Goal: Check status

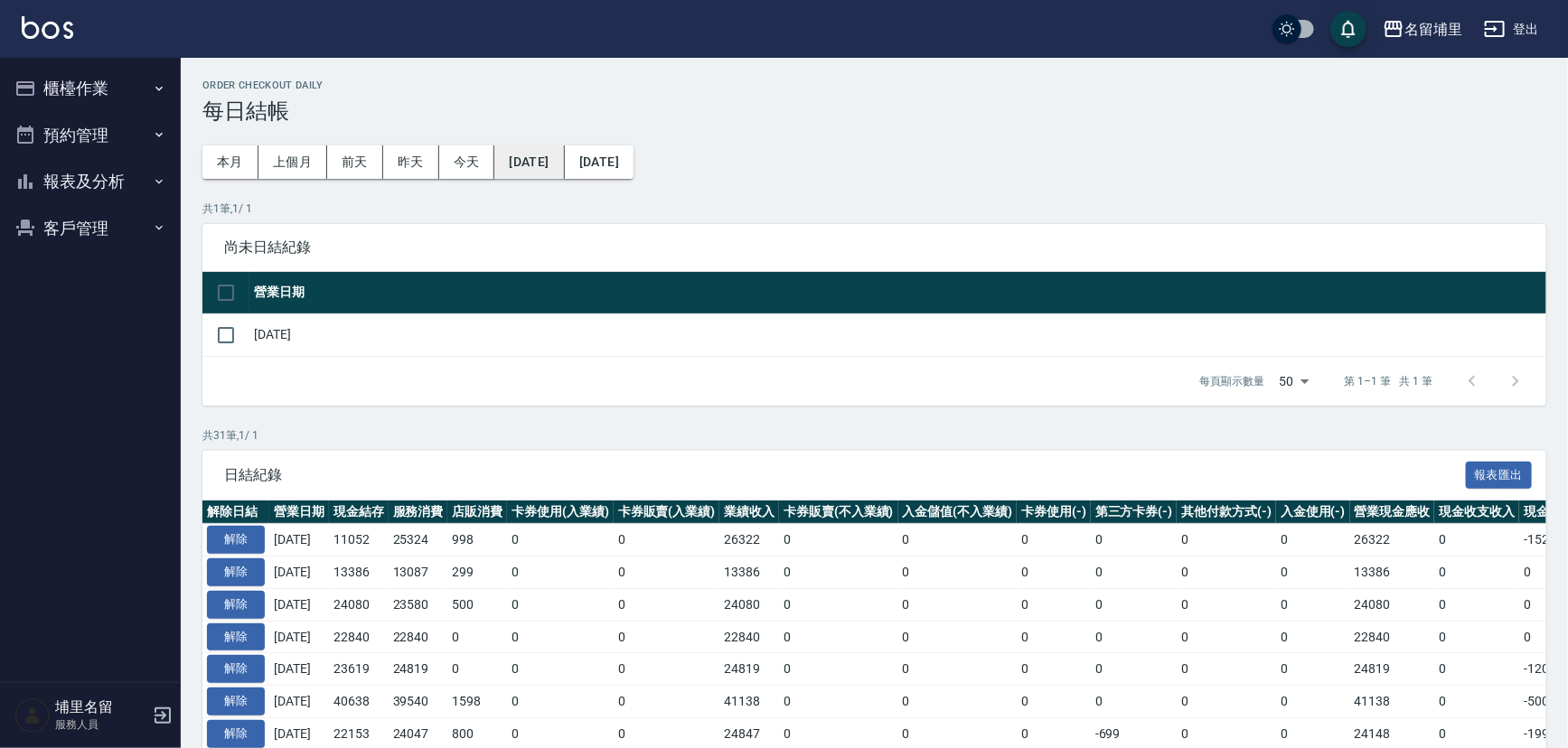
click at [544, 172] on button "[DATE]" at bounding box center [529, 163] width 70 height 34
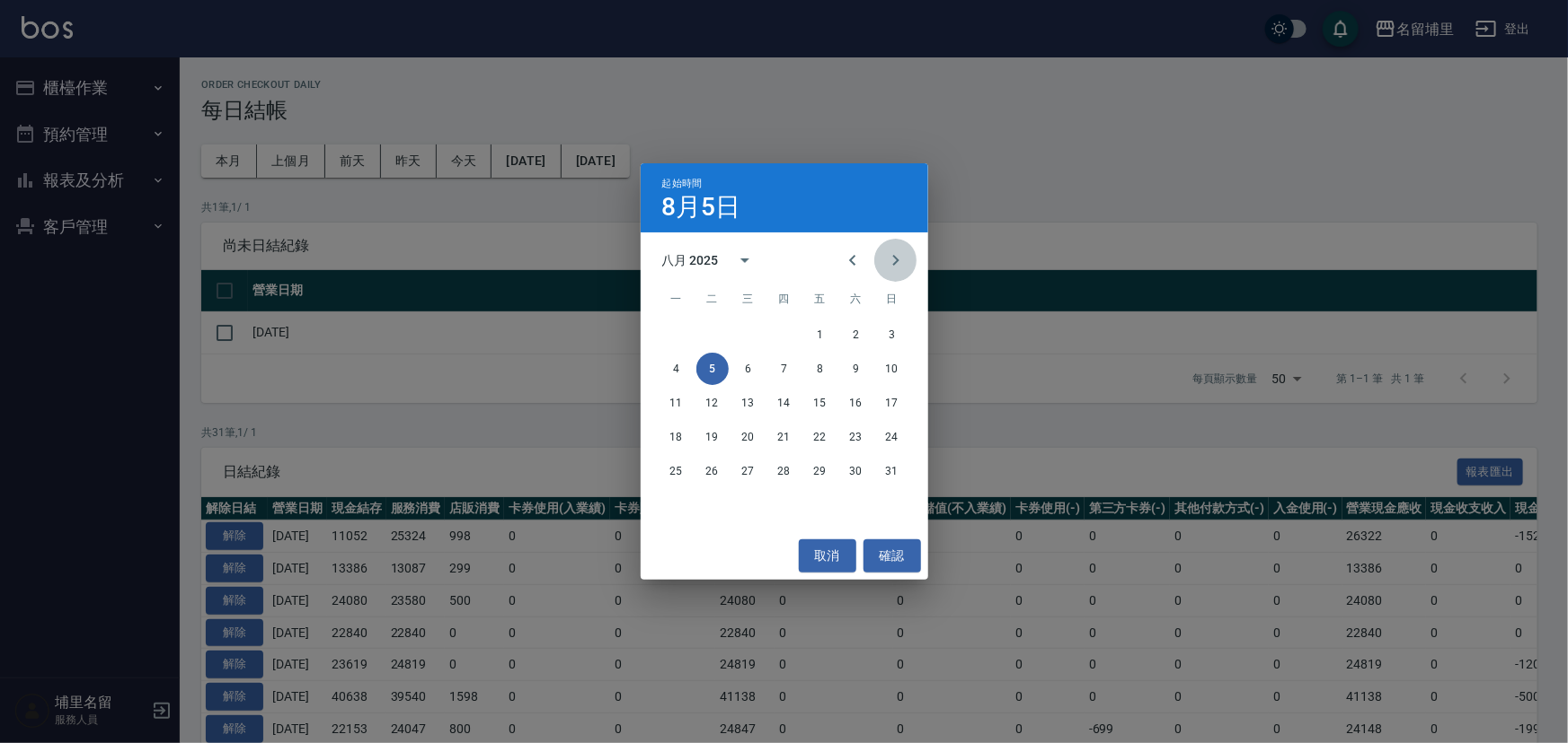
click at [897, 267] on icon "Next month" at bounding box center [895, 259] width 21 height 21
click at [671, 333] on button "1" at bounding box center [676, 334] width 33 height 33
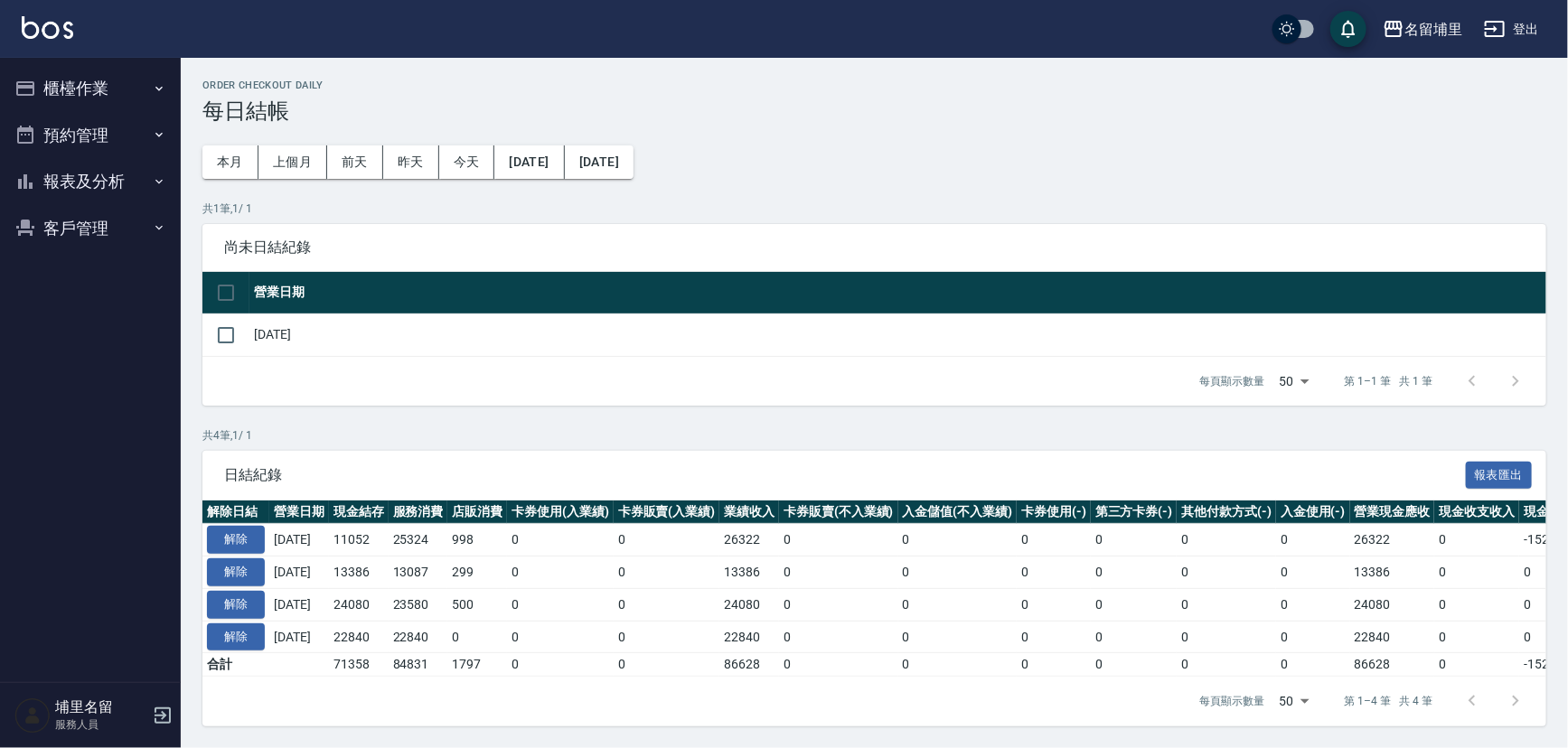
scroll to position [10, 0]
drag, startPoint x: 343, startPoint y: 657, endPoint x: 392, endPoint y: 652, distance: 49.3
click at [392, 653] on tr "合計 71358 84831 1797 0 0 86628 0 0 0 0 0 0 86628 0 -15270 0" at bounding box center [1017, 664] width 1632 height 23
click at [389, 653] on td "71358" at bounding box center [358, 664] width 59 height 23
drag, startPoint x: 390, startPoint y: 653, endPoint x: 347, endPoint y: 650, distance: 43.1
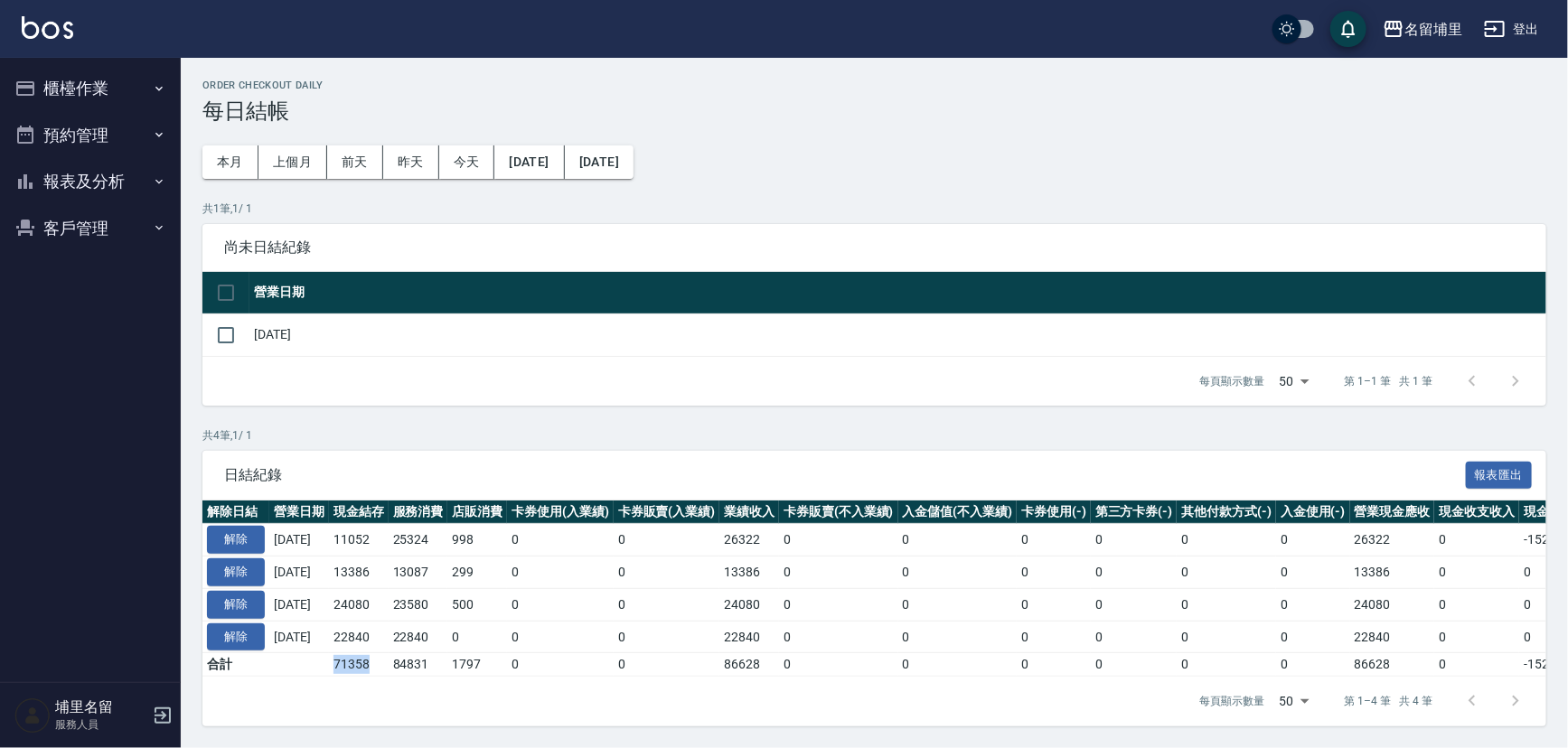
click at [347, 653] on td "71358" at bounding box center [358, 664] width 59 height 23
drag, startPoint x: 335, startPoint y: 653, endPoint x: 322, endPoint y: 655, distance: 13.2
click at [329, 653] on td at bounding box center [299, 664] width 59 height 23
drag, startPoint x: 322, startPoint y: 655, endPoint x: 396, endPoint y: 659, distance: 74.1
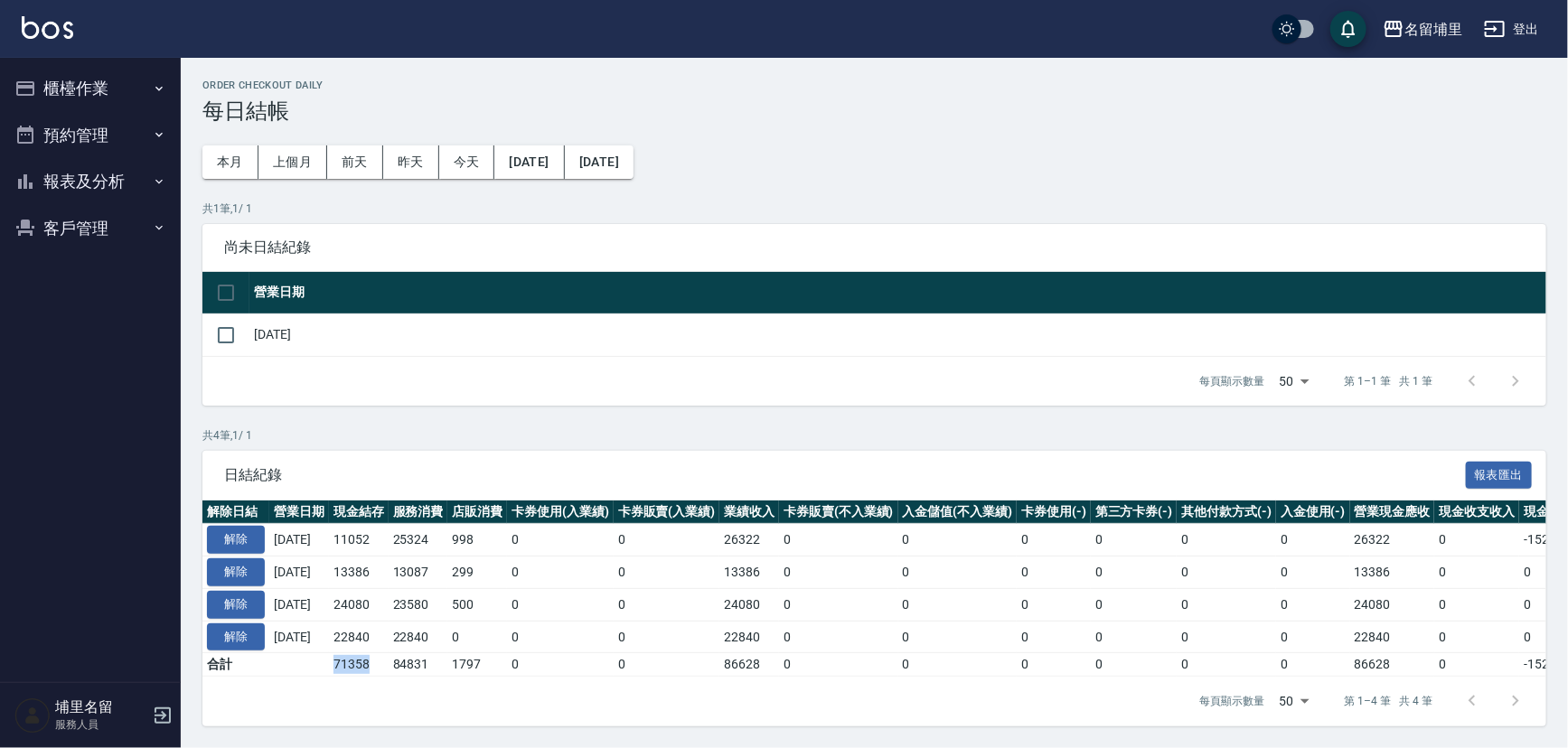
click at [396, 659] on tr "合計 71358 84831 1797 0 0 86628 0 0 0 0 0 0 86628 0 -15270 0" at bounding box center [1017, 664] width 1632 height 23
click at [389, 659] on td "71358" at bounding box center [358, 664] width 59 height 23
drag, startPoint x: 396, startPoint y: 654, endPoint x: 357, endPoint y: 651, distance: 39.1
click at [357, 653] on td "71358" at bounding box center [358, 664] width 59 height 23
click at [352, 653] on td "71358" at bounding box center [358, 664] width 59 height 23
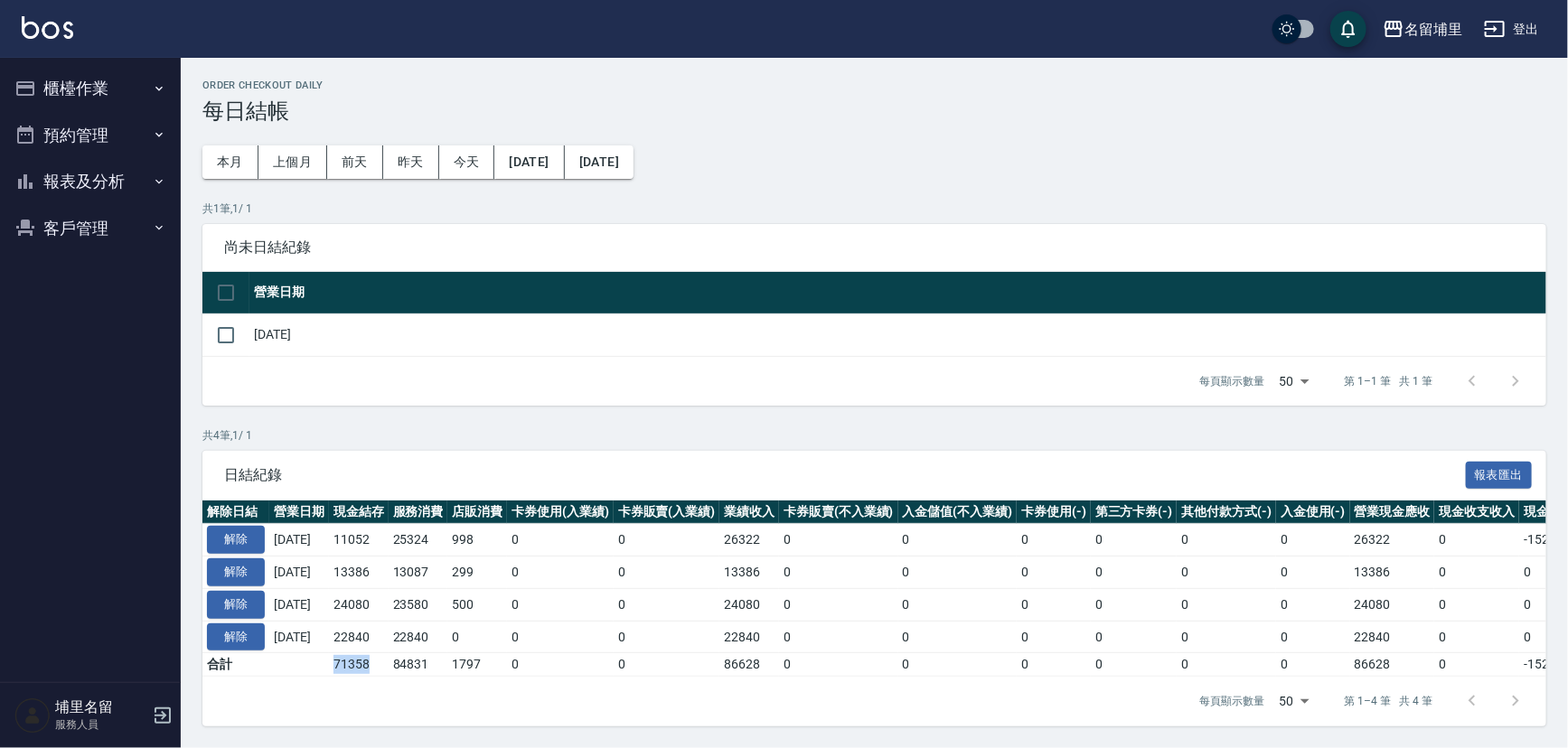
drag, startPoint x: 345, startPoint y: 654, endPoint x: 390, endPoint y: 658, distance: 45.2
click at [389, 658] on td "71358" at bounding box center [358, 664] width 59 height 23
click at [389, 656] on td "71358" at bounding box center [358, 664] width 59 height 23
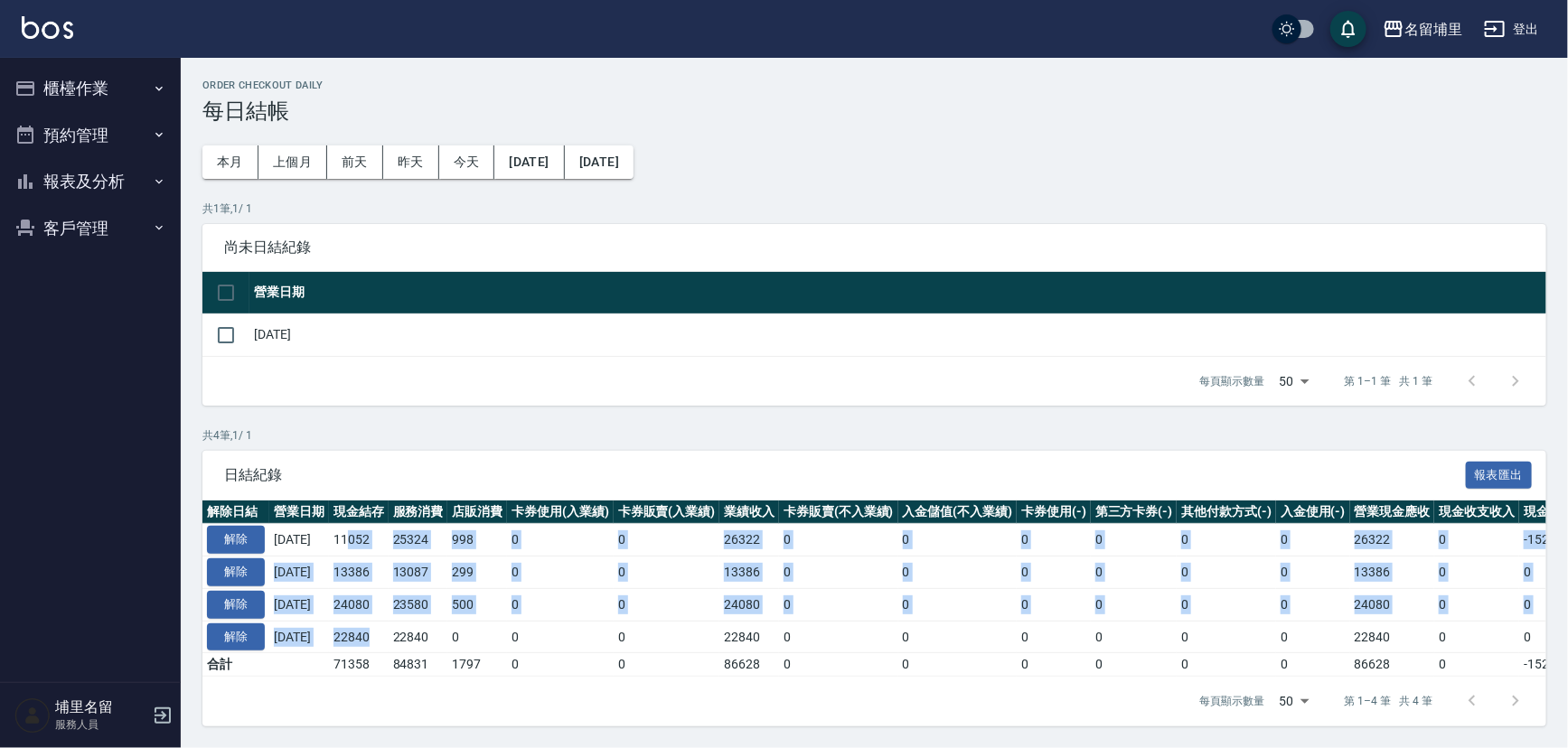
drag, startPoint x: 392, startPoint y: 631, endPoint x: 364, endPoint y: 517, distance: 117.4
click at [364, 524] on tbody "解除 [DATE] 11052 25324 998 0 0 26322 0 0 0 0 0 0 26322 0 -15270 0 [DATE] 解除 [DAT…" at bounding box center [1017, 600] width 1632 height 153
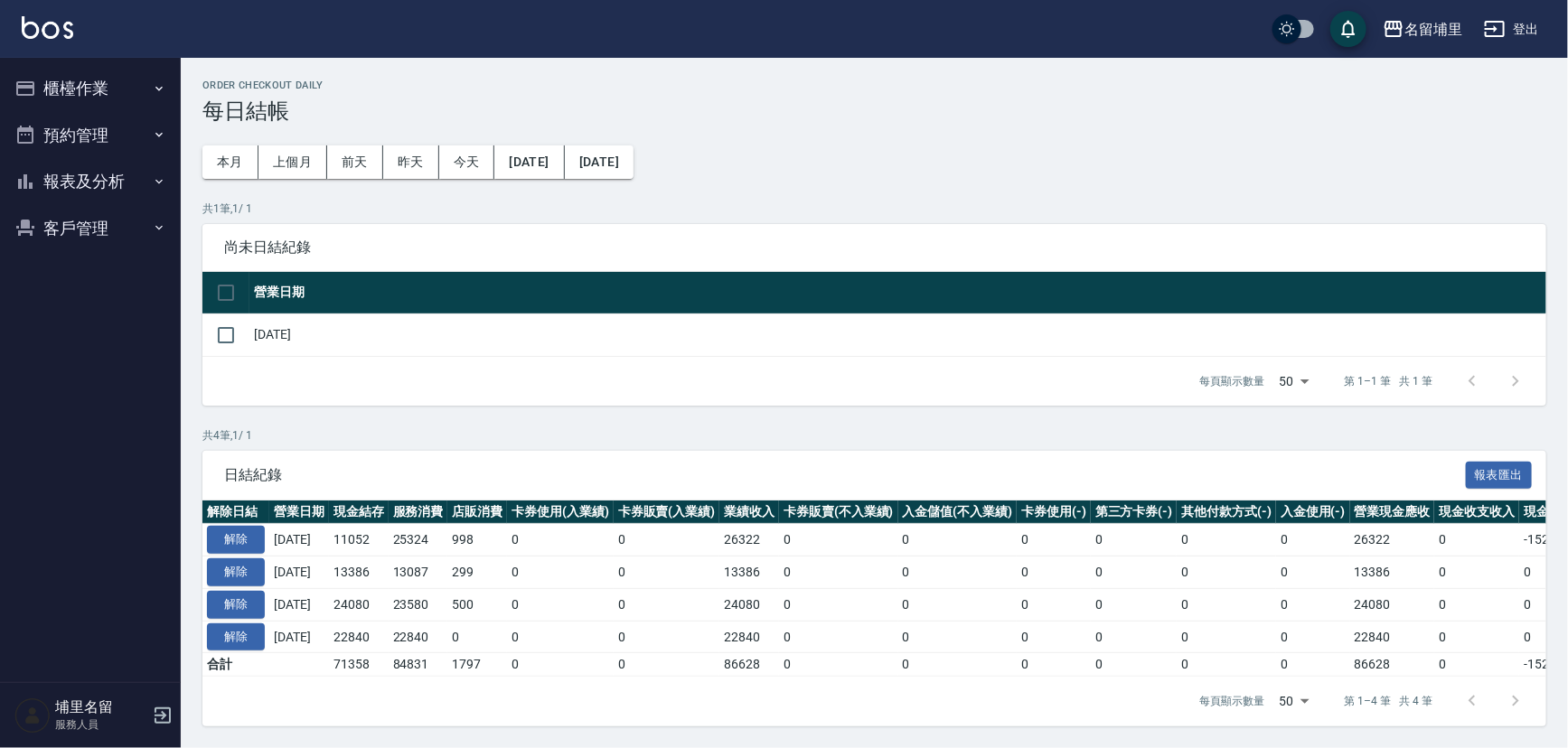
click at [353, 524] on td "11052" at bounding box center [358, 540] width 59 height 33
drag, startPoint x: 365, startPoint y: 532, endPoint x: 392, endPoint y: 569, distance: 45.8
click at [392, 569] on tbody "解除 [DATE] 11052 25324 998 0 0 26322 0 0 0 0 0 0 26322 0 -15270 0 [DATE] 解除 [DAT…" at bounding box center [1017, 600] width 1632 height 153
click at [389, 569] on td "13386" at bounding box center [358, 573] width 59 height 33
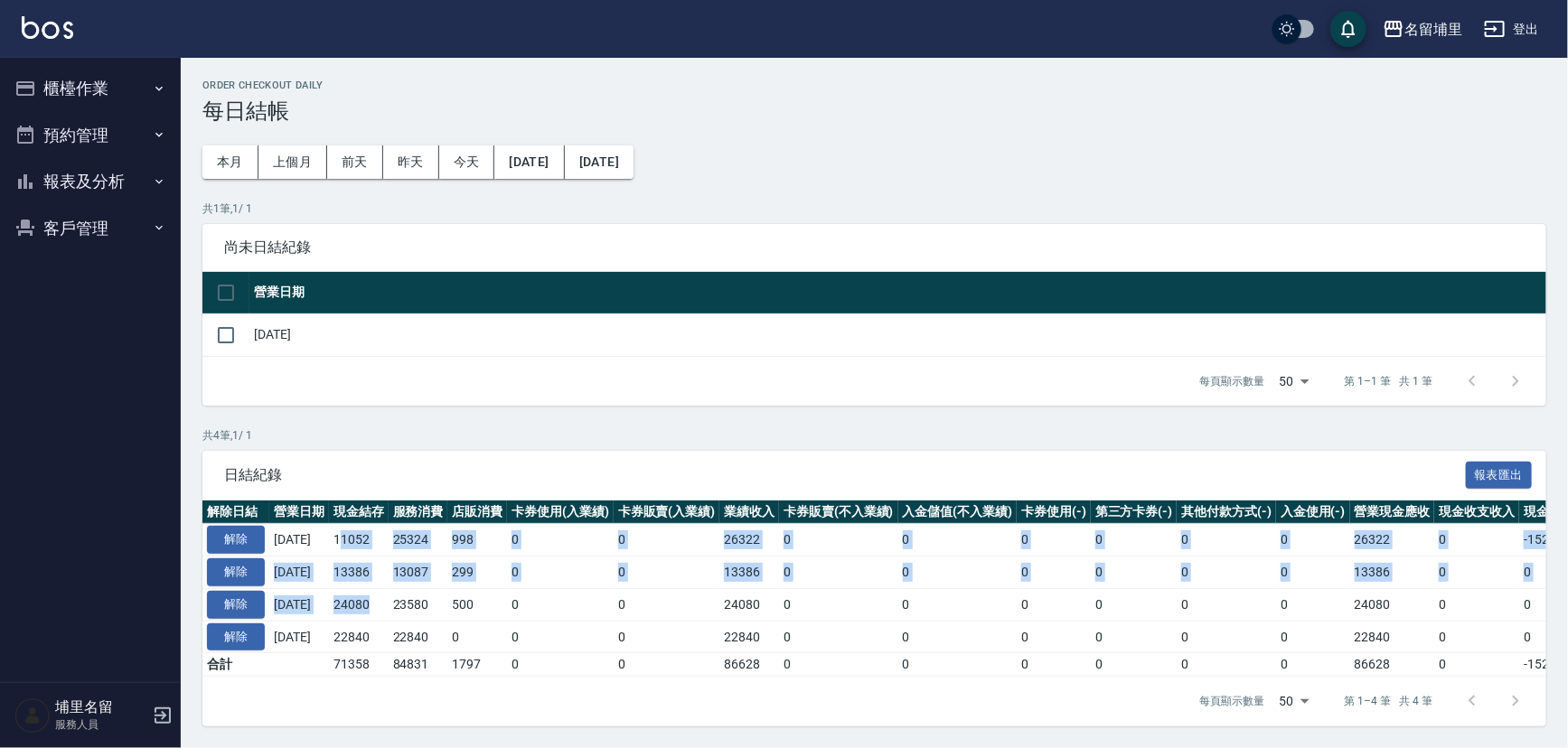
drag, startPoint x: 396, startPoint y: 593, endPoint x: 357, endPoint y: 530, distance: 74.1
click at [357, 530] on tbody "解除 [DATE] 11052 25324 998 0 0 26322 0 0 0 0 0 0 26322 0 -15270 0 [DATE] 解除 [DAT…" at bounding box center [1017, 600] width 1632 height 153
click at [357, 530] on td "11052" at bounding box center [358, 540] width 59 height 33
drag, startPoint x: 347, startPoint y: 533, endPoint x: 403, endPoint y: 606, distance: 92.0
click at [403, 606] on tbody "解除 [DATE] 11052 25324 998 0 0 26322 0 0 0 0 0 0 26322 0 -15270 0 [DATE] 解除 [DAT…" at bounding box center [1017, 600] width 1632 height 153
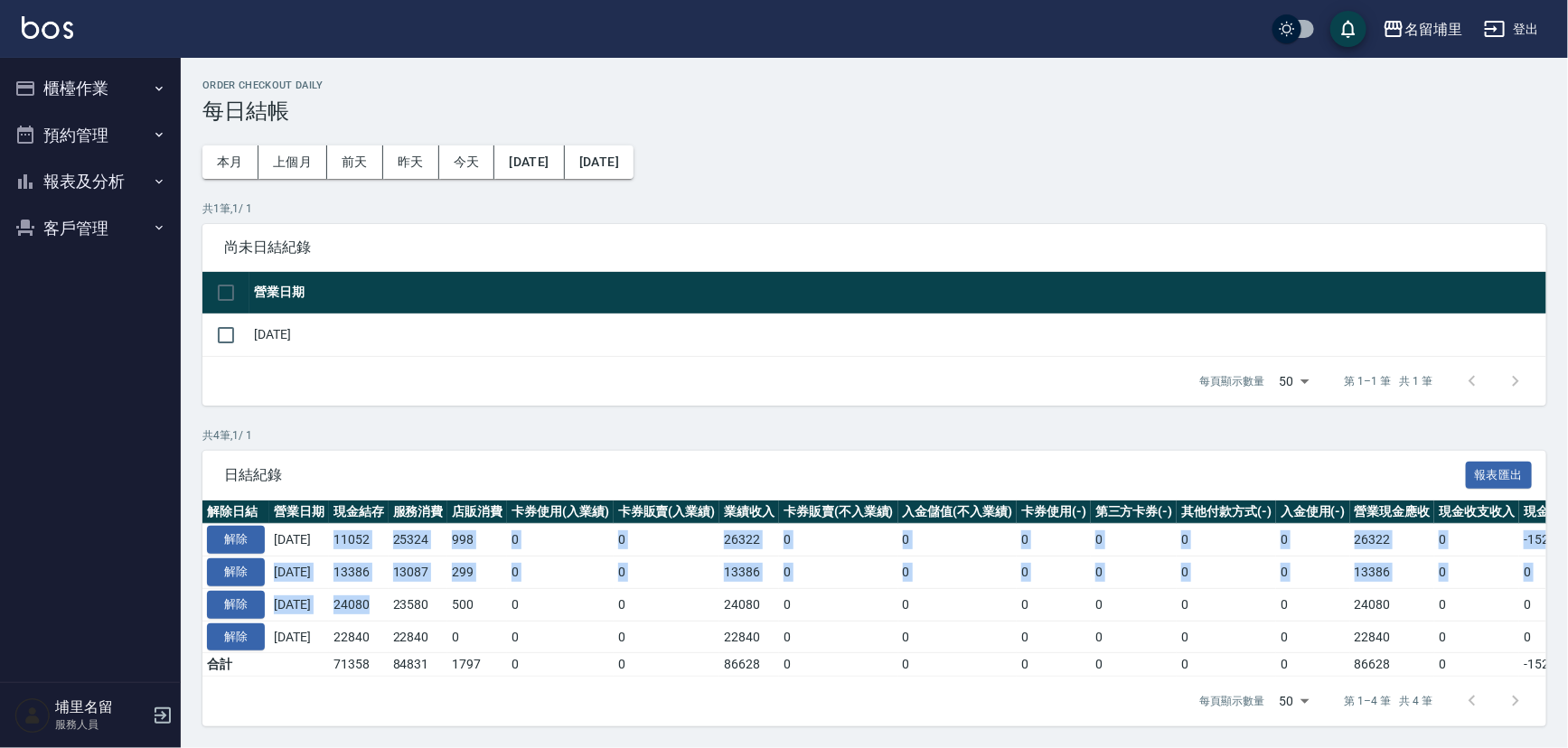
click at [389, 606] on td "24080" at bounding box center [358, 604] width 59 height 33
drag, startPoint x: 394, startPoint y: 624, endPoint x: 343, endPoint y: 555, distance: 85.8
click at [343, 555] on tbody "解除 [DATE] 11052 25324 998 0 0 26322 0 0 0 0 0 0 26322 0 -15270 0 [DATE] 解除 [DAT…" at bounding box center [1017, 600] width 1632 height 153
click at [329, 557] on td "[DATE]" at bounding box center [299, 573] width 59 height 33
drag, startPoint x: 363, startPoint y: 526, endPoint x: 381, endPoint y: 610, distance: 85.9
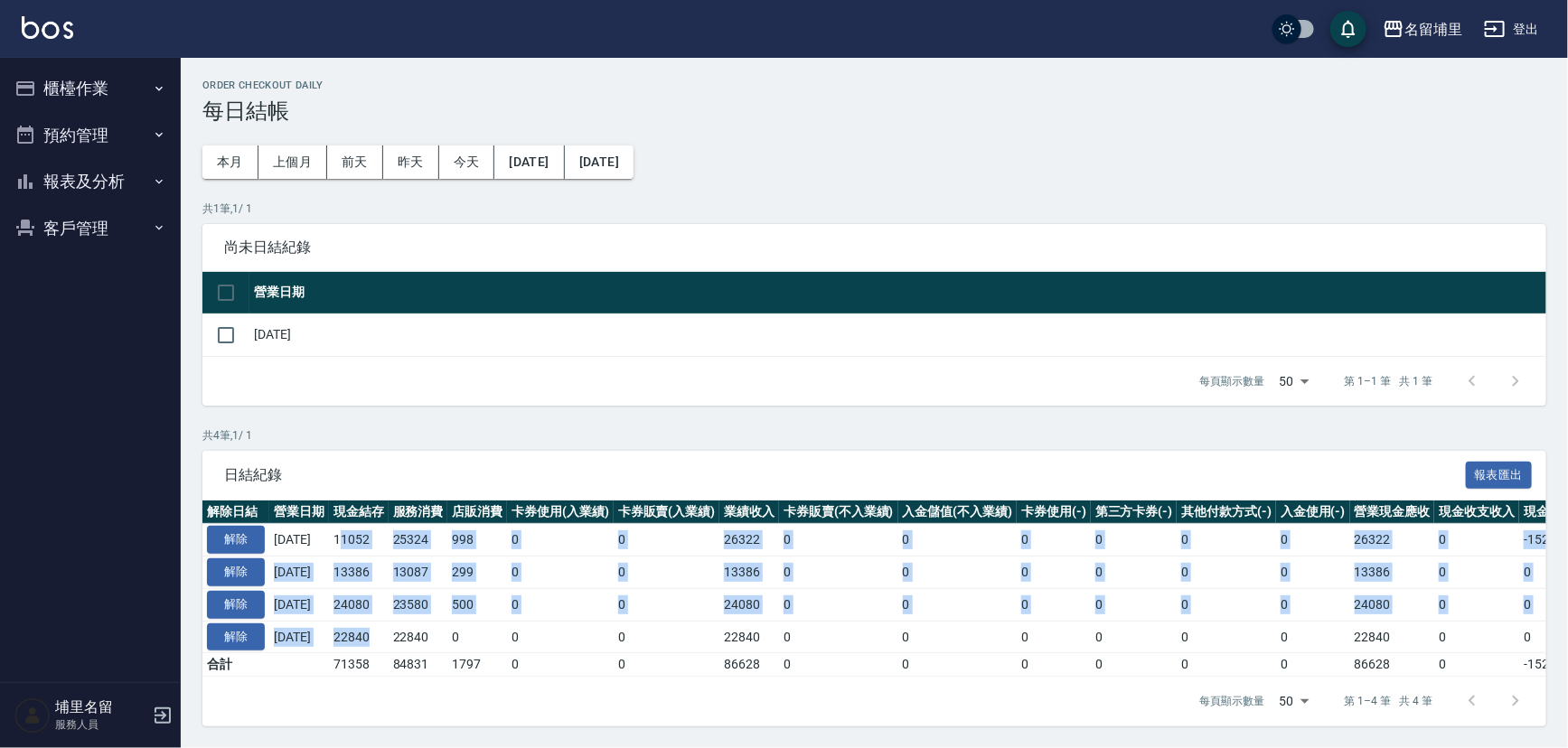
click at [381, 610] on tbody "解除 [DATE] 11052 25324 998 0 0 26322 0 0 0 0 0 0 26322 0 -15270 0 [DATE] 解除 [DAT…" at bounding box center [1017, 600] width 1632 height 153
click at [382, 621] on td "22840" at bounding box center [358, 637] width 59 height 33
click at [389, 621] on td "22840" at bounding box center [358, 637] width 59 height 33
drag, startPoint x: 384, startPoint y: 628, endPoint x: 345, endPoint y: 535, distance: 100.8
click at [345, 535] on tbody "解除 [DATE] 11052 25324 998 0 0 26322 0 0 0 0 0 0 26322 0 -15270 0 [DATE] 解除 [DAT…" at bounding box center [1017, 600] width 1632 height 153
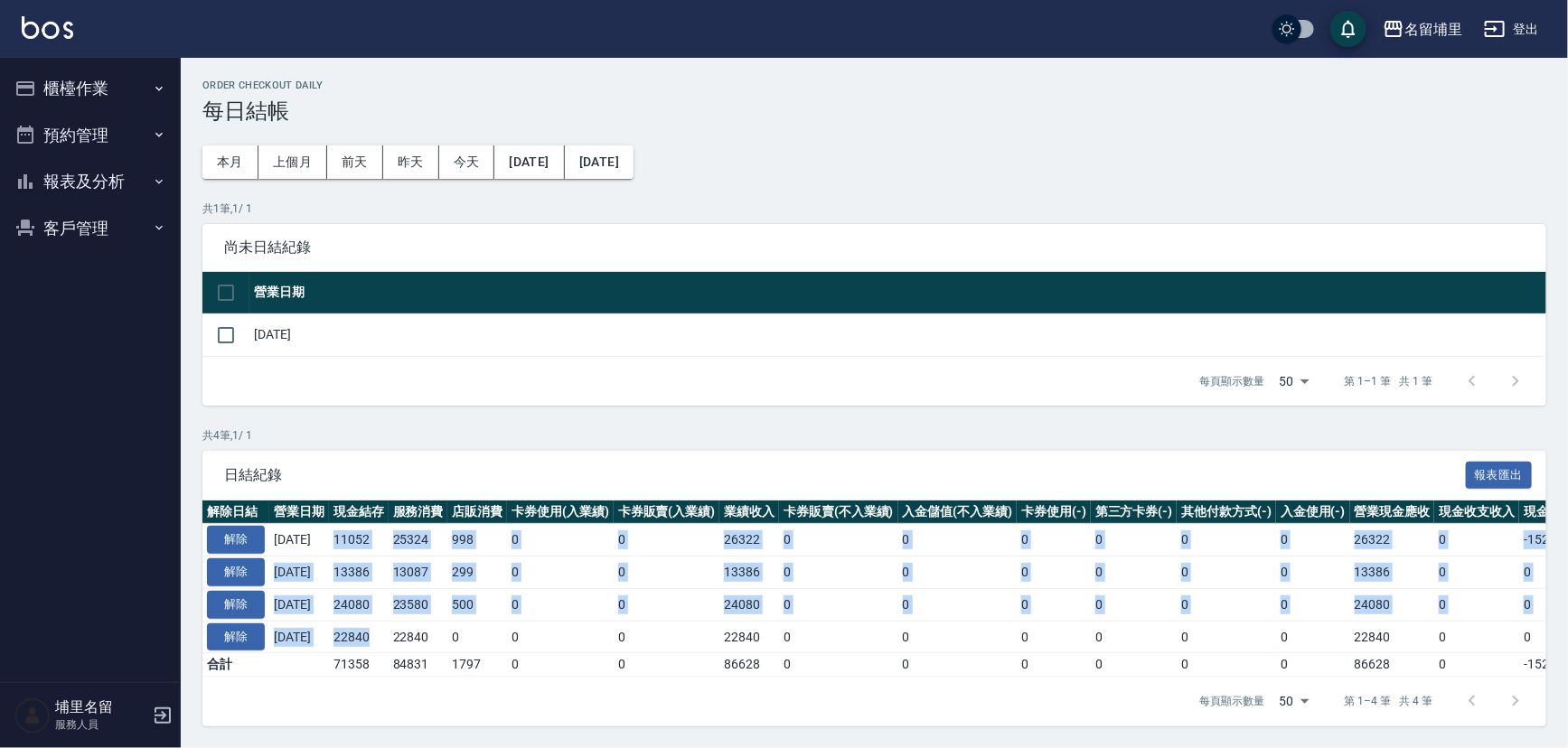
click at [345, 535] on td "11052" at bounding box center [358, 540] width 59 height 33
drag, startPoint x: 350, startPoint y: 524, endPoint x: 380, endPoint y: 614, distance: 94.9
click at [380, 614] on tbody "解除 [DATE] 11052 25324 998 0 0 26322 0 0 0 0 0 0 26322 0 -15270 0 [DATE] 解除 [DAT…" at bounding box center [1017, 600] width 1632 height 153
click at [380, 621] on td "22840" at bounding box center [358, 637] width 59 height 33
drag, startPoint x: 392, startPoint y: 617, endPoint x: 353, endPoint y: 537, distance: 89.0
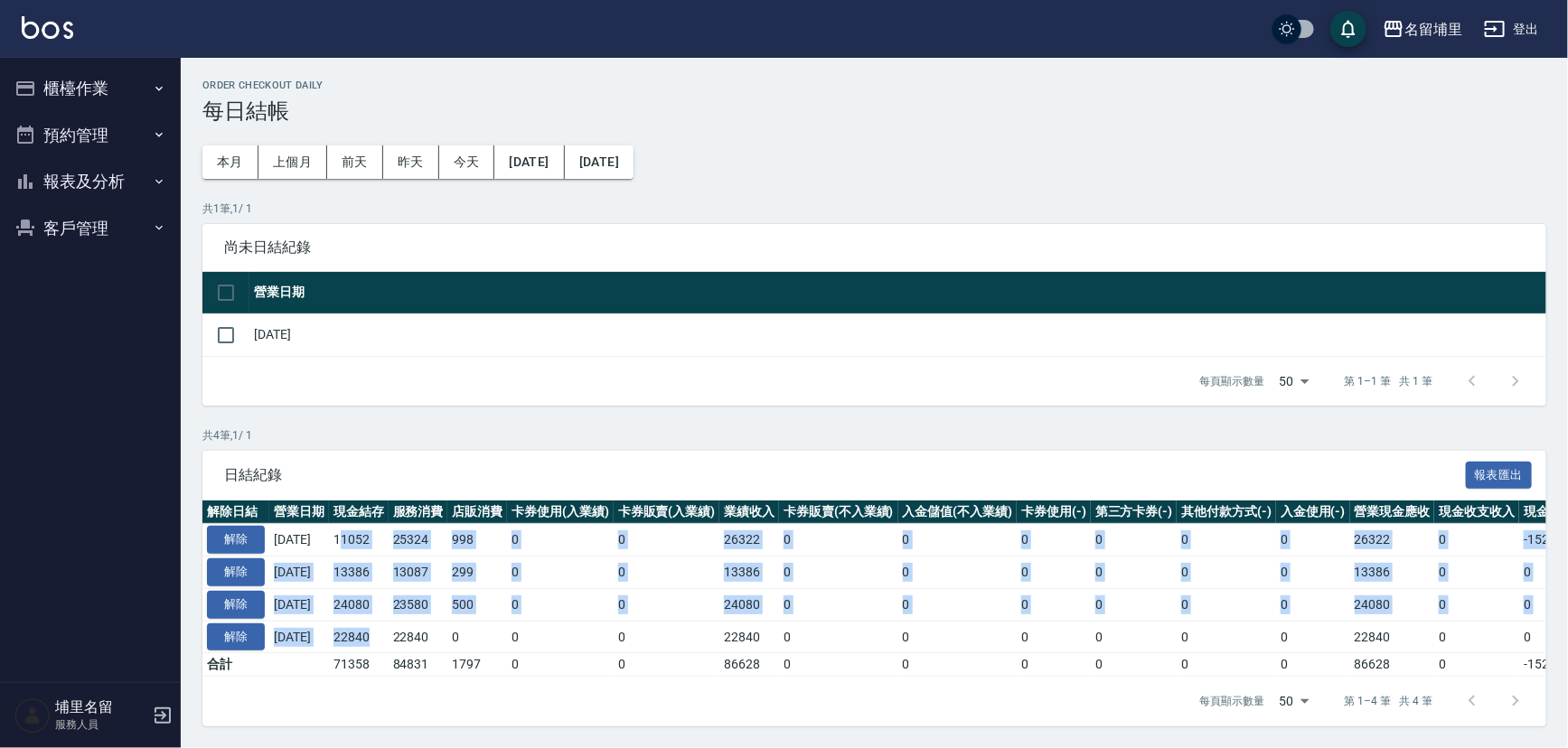
click at [353, 537] on tbody "解除 [DATE] 11052 25324 998 0 0 26322 0 0 0 0 0 0 26322 0 -15270 0 [DATE] 解除 [DAT…" at bounding box center [1017, 600] width 1632 height 153
click at [353, 537] on td "11052" at bounding box center [358, 540] width 59 height 33
drag, startPoint x: 358, startPoint y: 526, endPoint x: 381, endPoint y: 629, distance: 105.5
click at [381, 629] on tbody "解除 [DATE] 11052 25324 998 0 0 26322 0 0 0 0 0 0 26322 0 -15270 0 [DATE] 解除 [DAT…" at bounding box center [1017, 600] width 1632 height 153
click at [381, 629] on td "22840" at bounding box center [358, 637] width 59 height 33
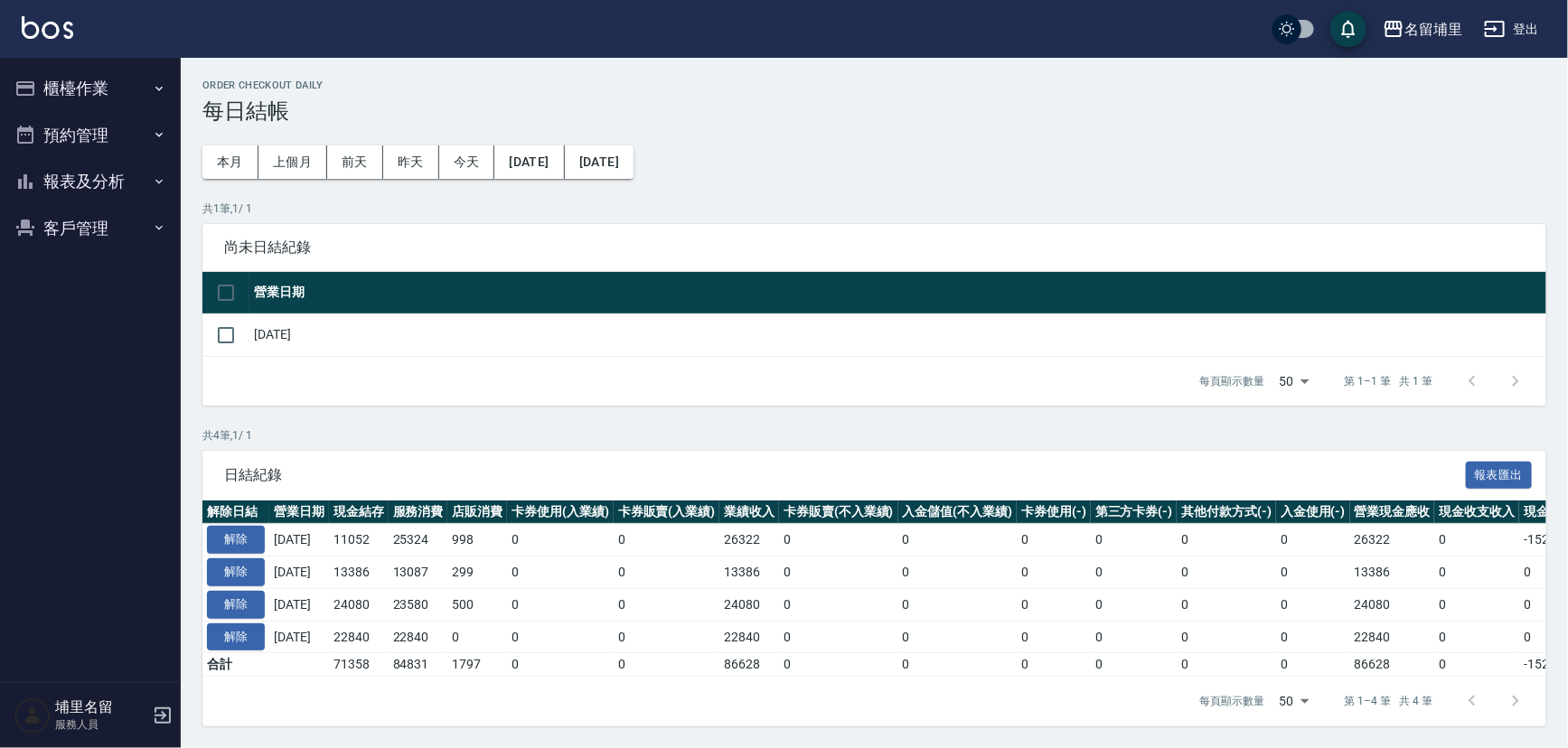
click at [387, 628] on td "22840" at bounding box center [358, 637] width 59 height 33
click at [389, 591] on td "24080" at bounding box center [358, 604] width 59 height 33
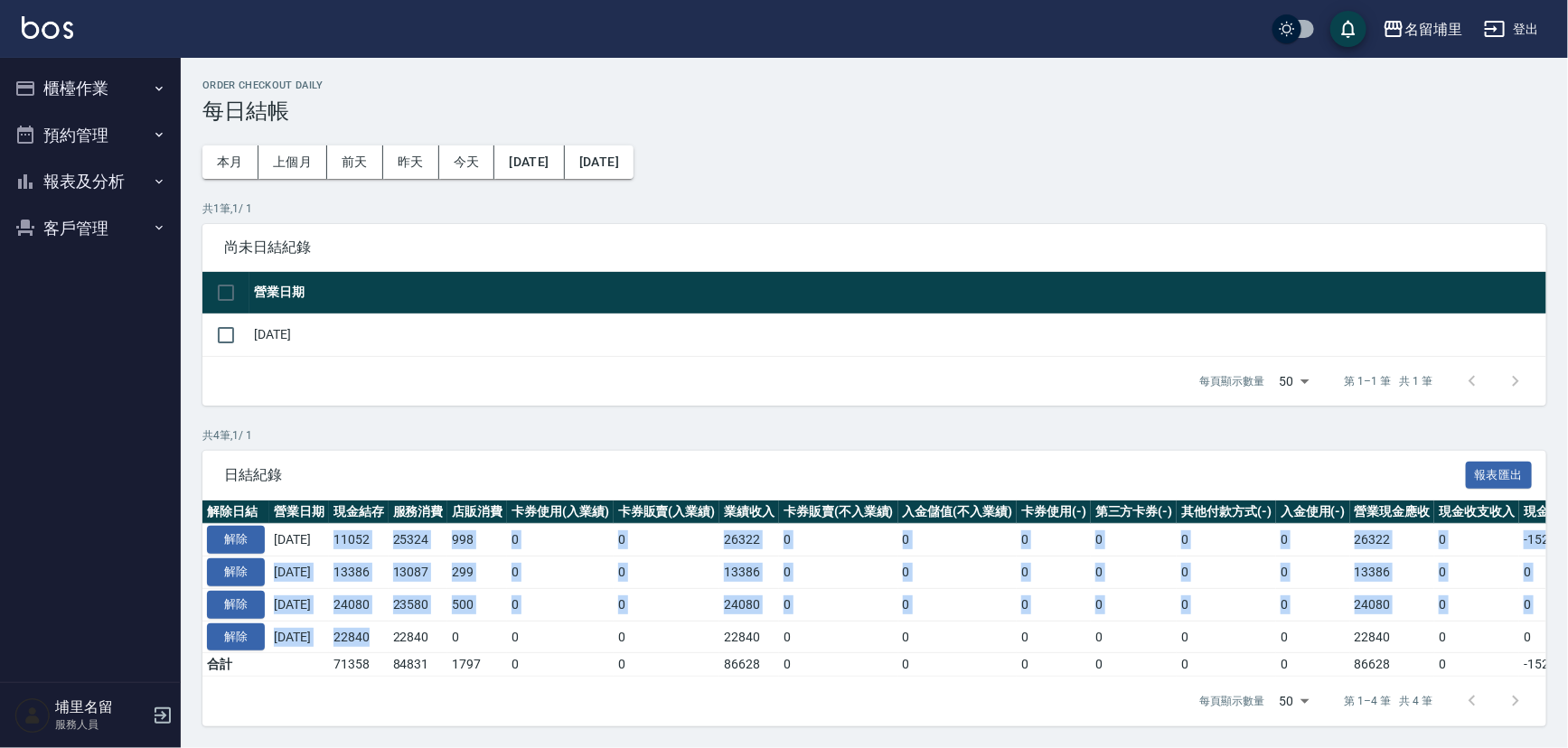
drag, startPoint x: 396, startPoint y: 627, endPoint x: 346, endPoint y: 533, distance: 106.5
click at [346, 533] on tbody "解除 [DATE] 11052 25324 998 0 0 26322 0 0 0 0 0 0 26322 0 -15270 0 [DATE] 解除 [DAT…" at bounding box center [1017, 600] width 1632 height 153
click at [346, 533] on td "11052" at bounding box center [358, 540] width 59 height 33
drag, startPoint x: 344, startPoint y: 533, endPoint x: 373, endPoint y: 615, distance: 87.0
click at [373, 615] on tbody "解除 [DATE] 11052 25324 998 0 0 26322 0 0 0 0 0 0 26322 0 -15270 0 [DATE] 解除 [DAT…" at bounding box center [1017, 600] width 1632 height 153
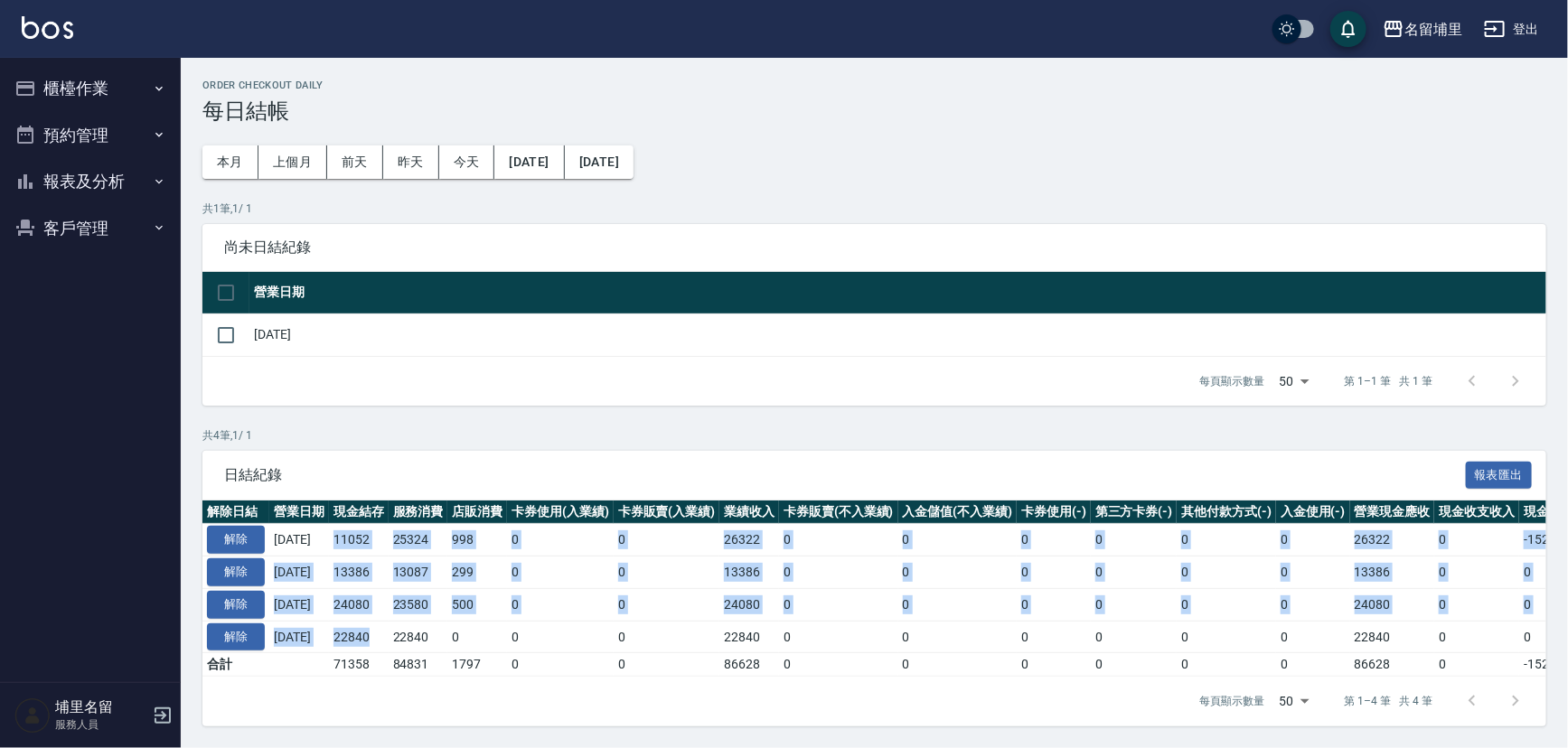
click at [373, 621] on td "22840" at bounding box center [358, 637] width 59 height 33
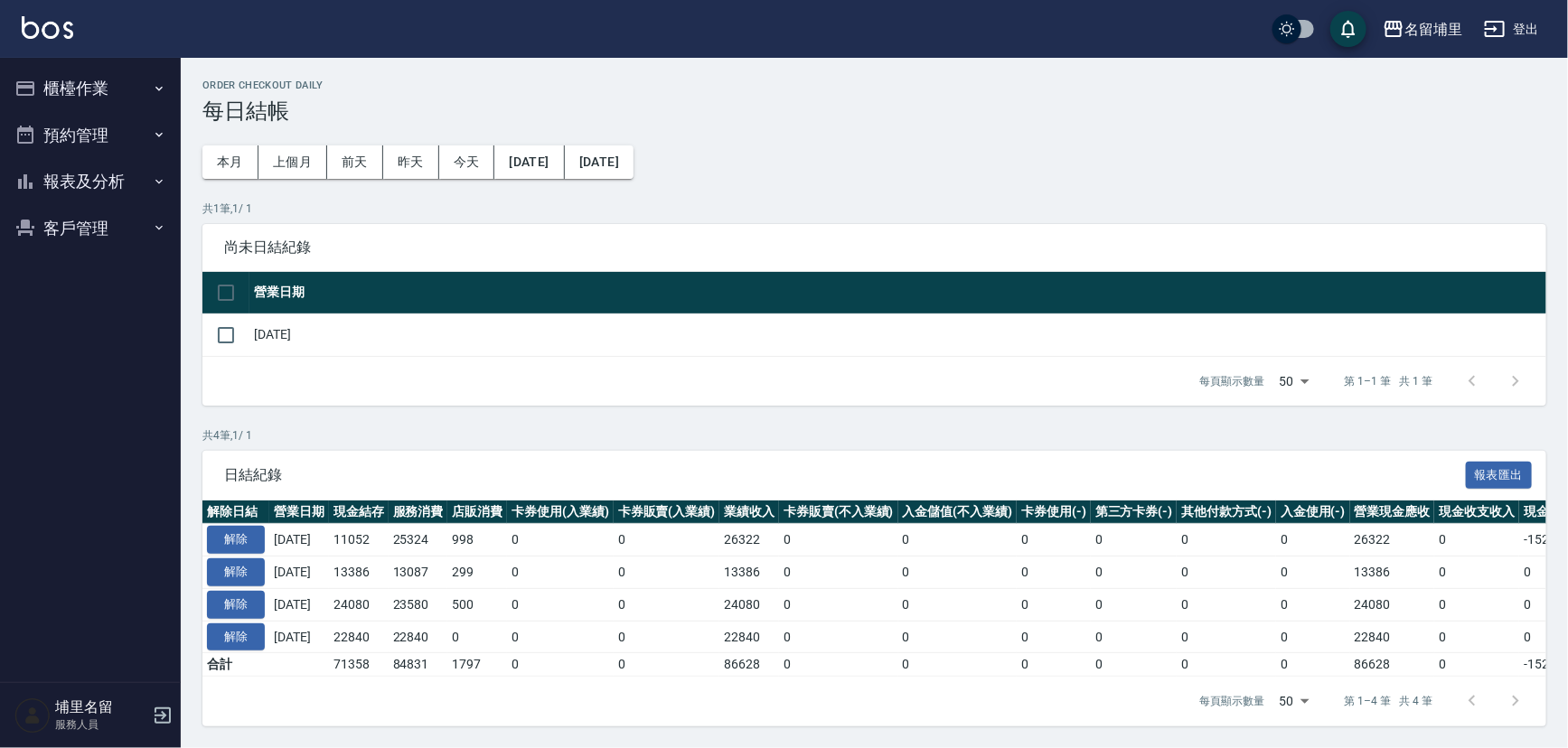
click at [411, 392] on div "每頁顯示數量 50 50 第 1–1 筆 共 1 筆" at bounding box center [874, 382] width 1343 height 49
drag, startPoint x: 348, startPoint y: 593, endPoint x: 395, endPoint y: 593, distance: 47.0
click at [389, 593] on td "24080" at bounding box center [358, 604] width 59 height 33
drag, startPoint x: 390, startPoint y: 558, endPoint x: 320, endPoint y: 555, distance: 70.1
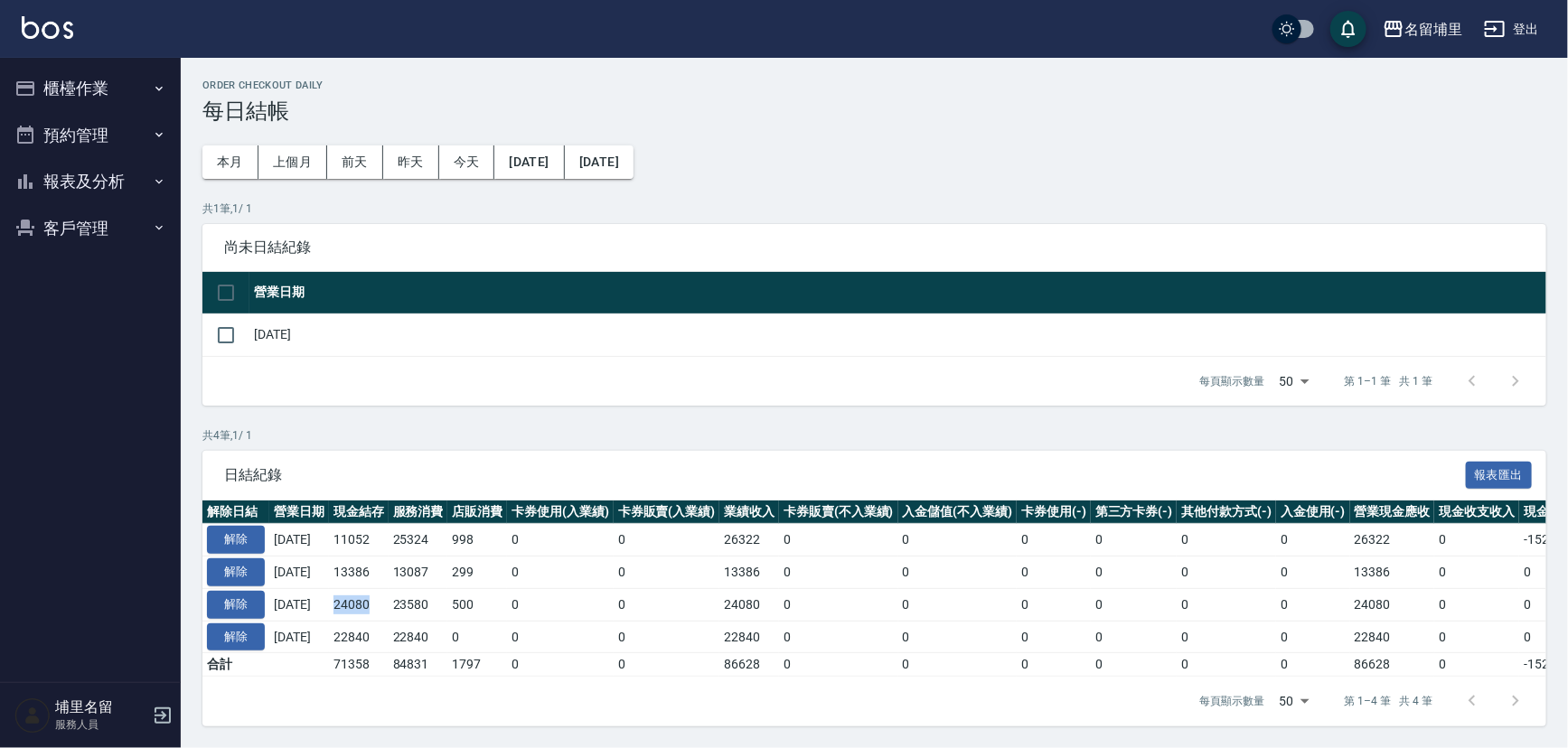
click at [320, 557] on tr "解除 [DATE] 13386 13087 299 0 0 13386 0 0 0 0 0 0 13386 0 0 0 [DATE]" at bounding box center [1017, 573] width 1632 height 33
click at [320, 557] on td "[DATE]" at bounding box center [299, 573] width 59 height 33
drag, startPoint x: 349, startPoint y: 559, endPoint x: 381, endPoint y: 554, distance: 32.4
click at [381, 557] on td "13386" at bounding box center [358, 573] width 59 height 33
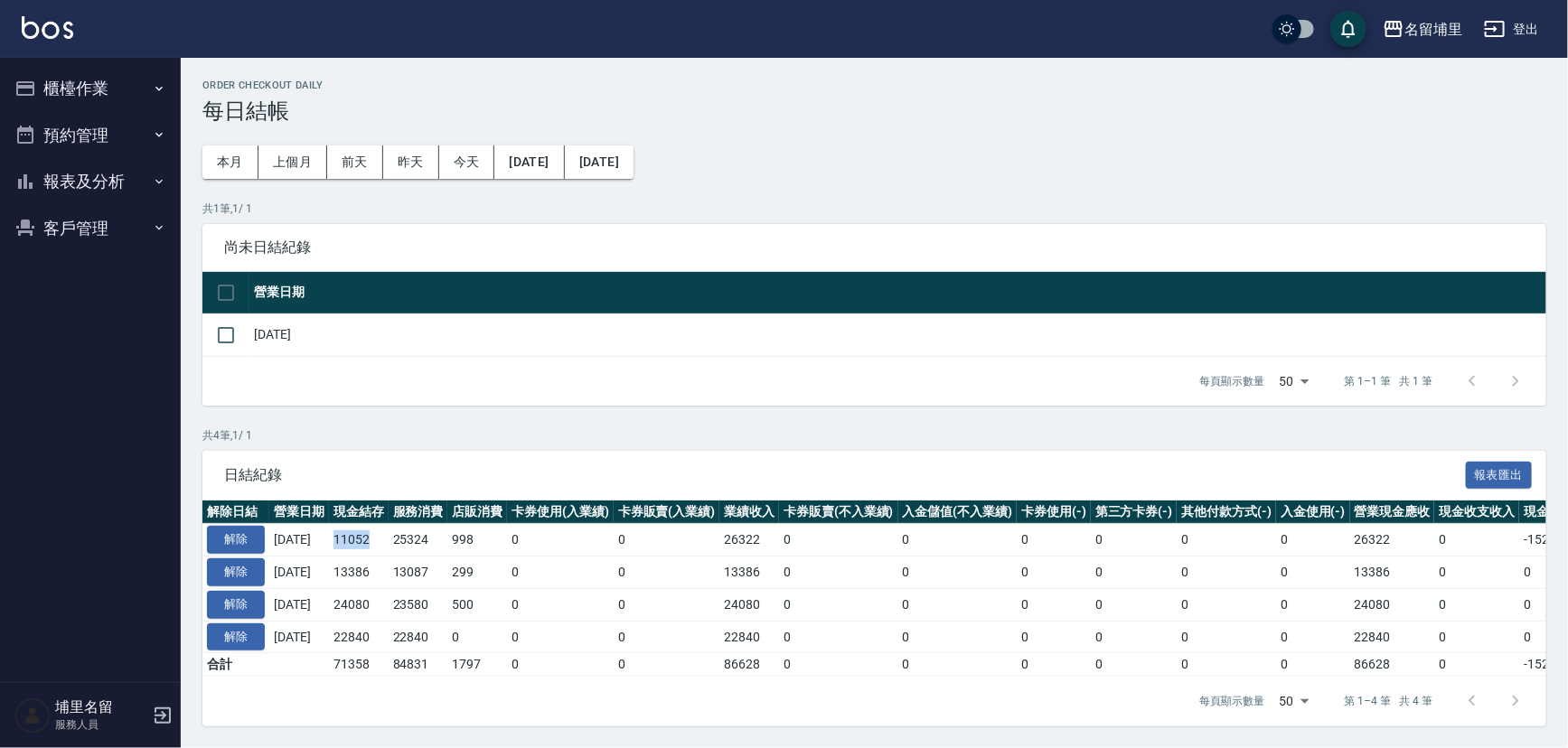
drag, startPoint x: 388, startPoint y: 529, endPoint x: 351, endPoint y: 532, distance: 37.1
click at [351, 532] on td "11052" at bounding box center [358, 540] width 59 height 33
